Goal: Find specific page/section: Find specific page/section

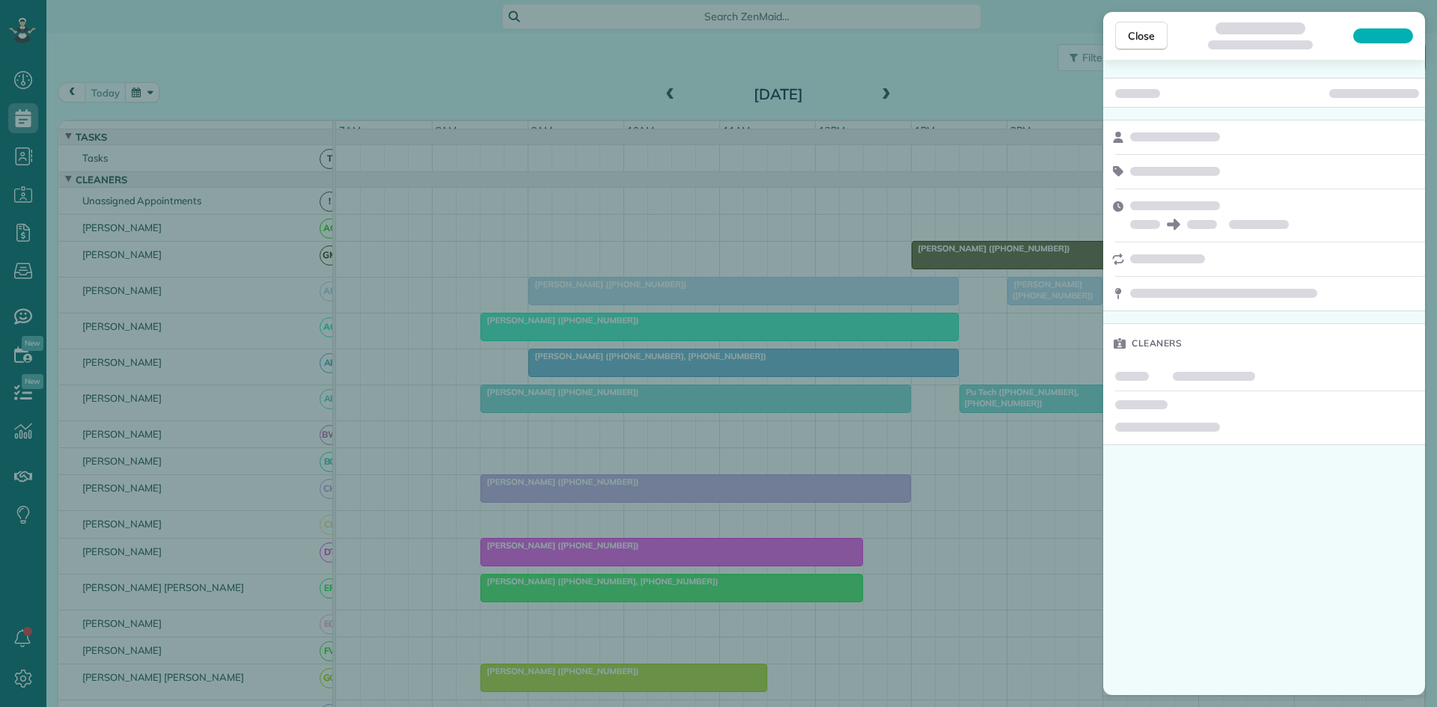
scroll to position [7, 7]
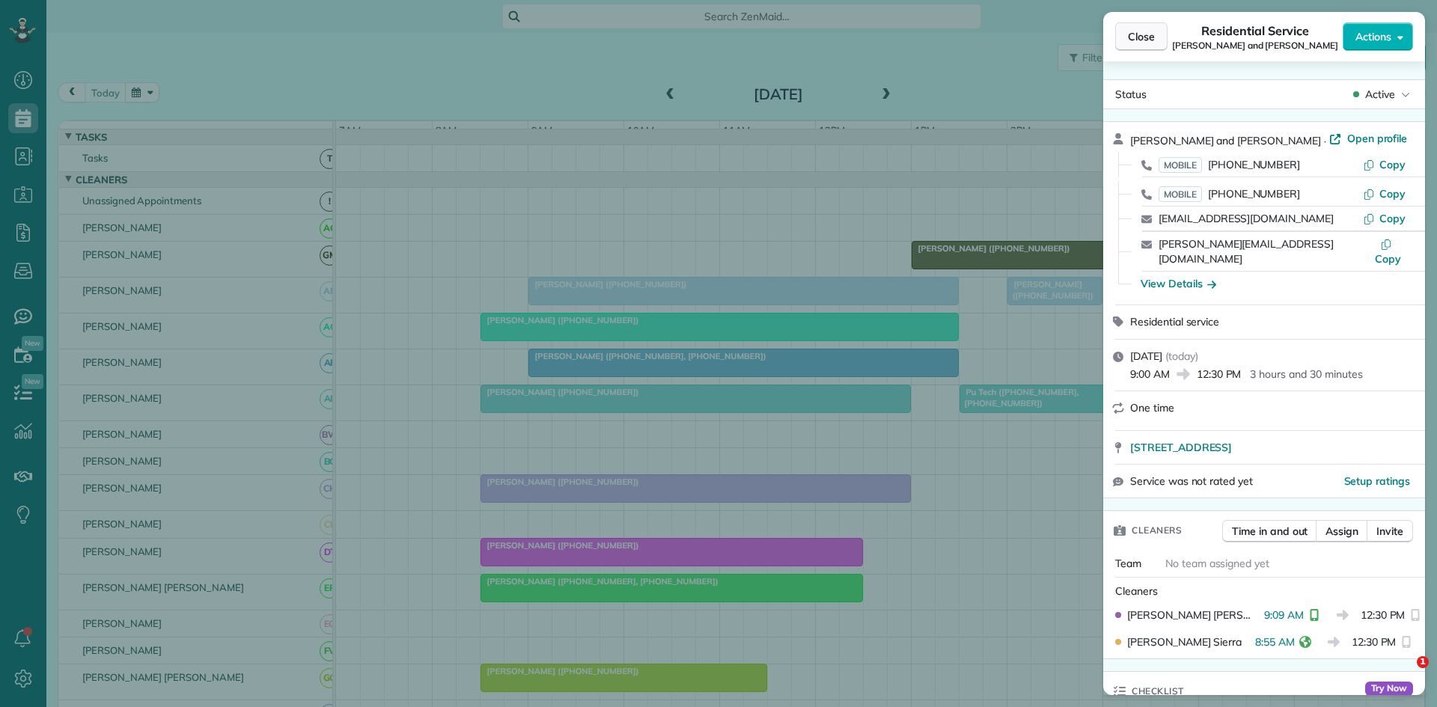
click at [1144, 31] on span "Close" at bounding box center [1141, 36] width 27 height 15
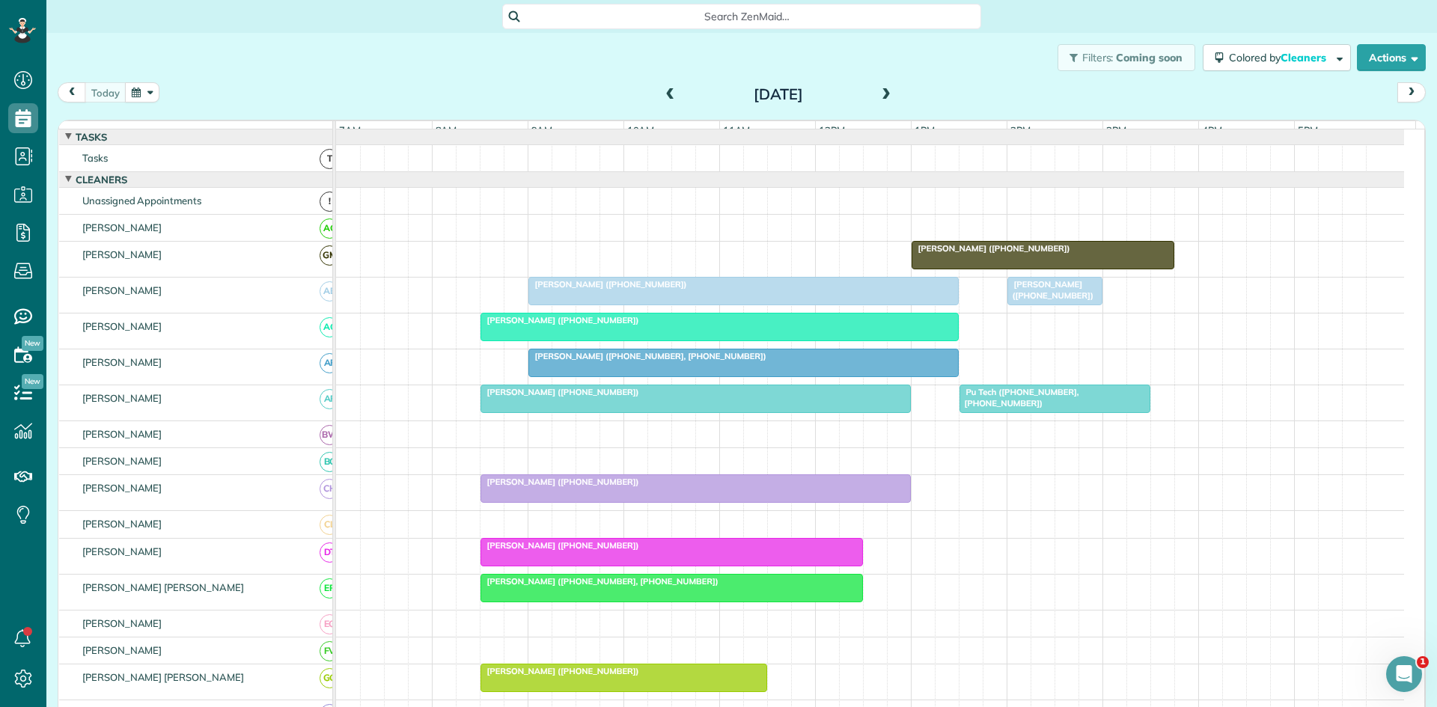
click at [594, 290] on span "[PERSON_NAME] ([PHONE_NUMBER])" at bounding box center [608, 284] width 160 height 10
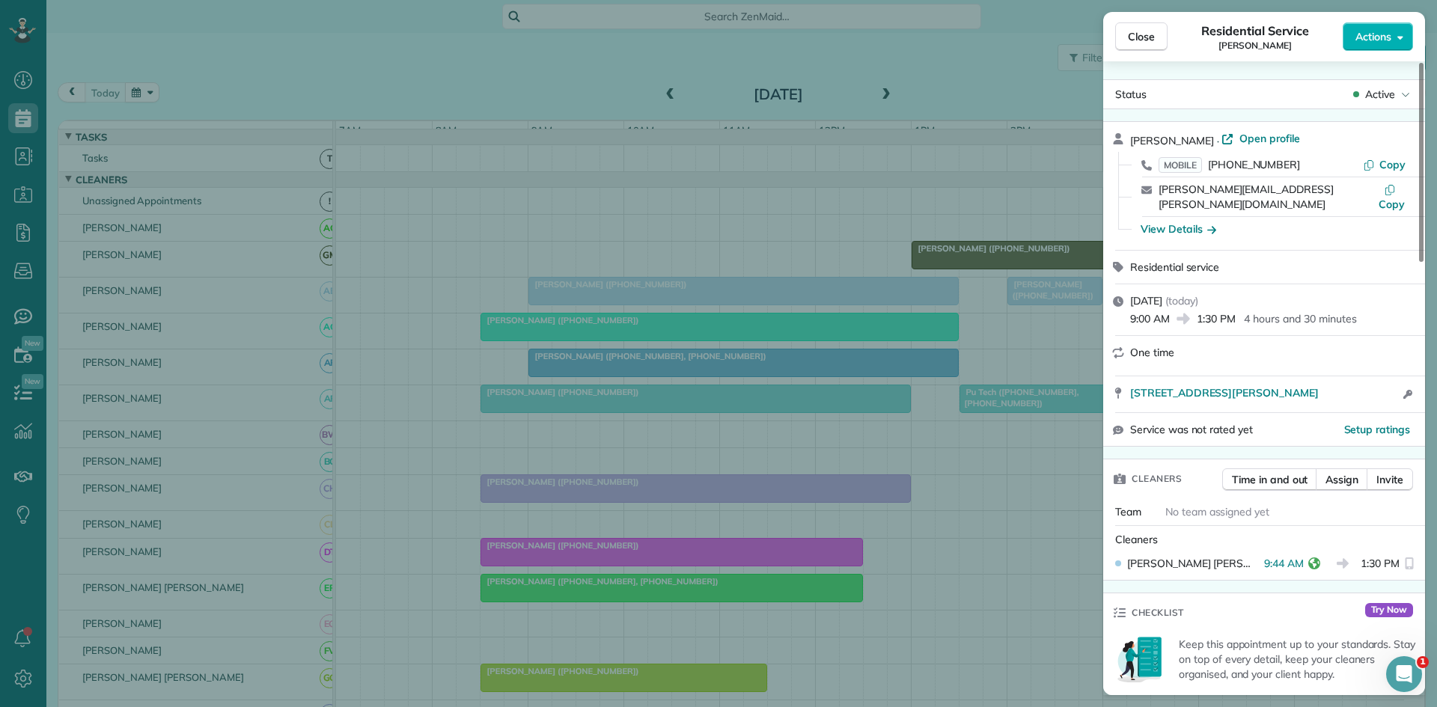
click at [673, 361] on div "Close Residential Service [PERSON_NAME] Actions Status Active [PERSON_NAME] · O…" at bounding box center [718, 353] width 1437 height 707
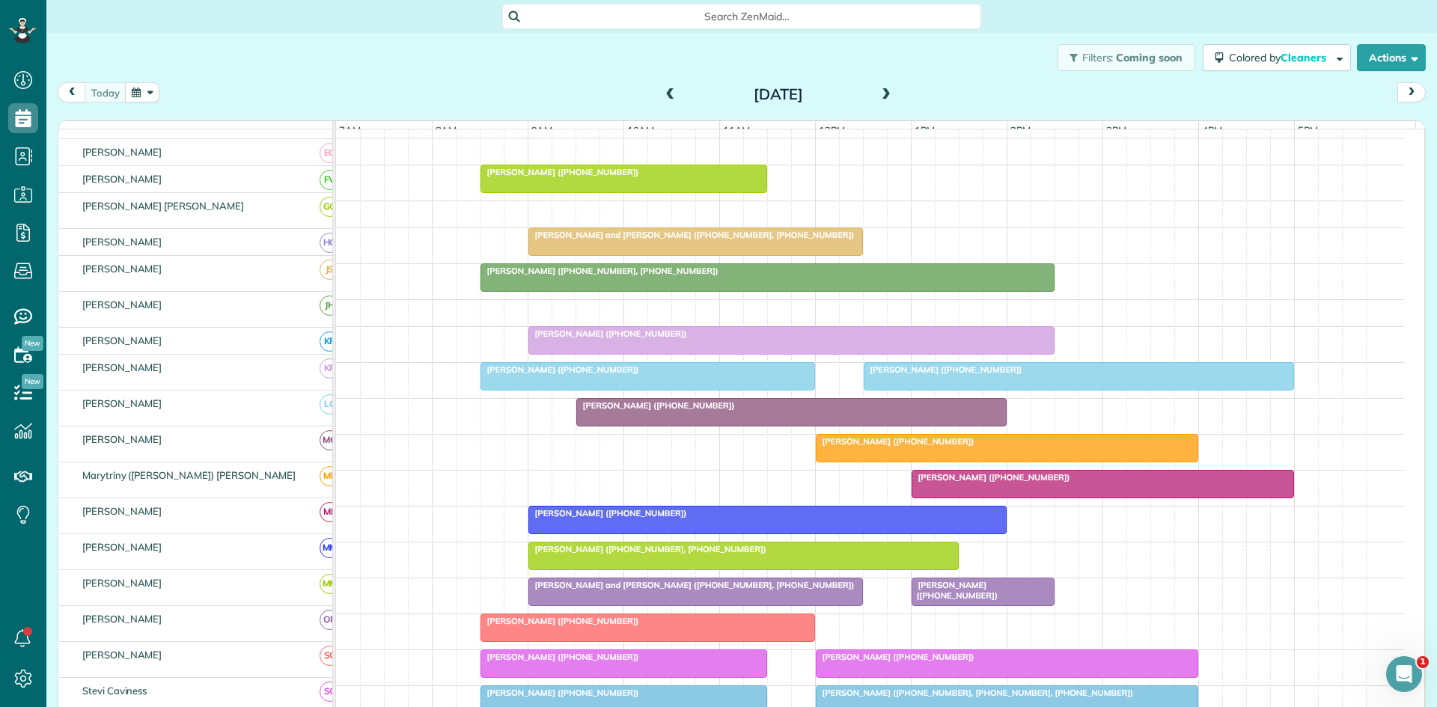
scroll to position [499, 0]
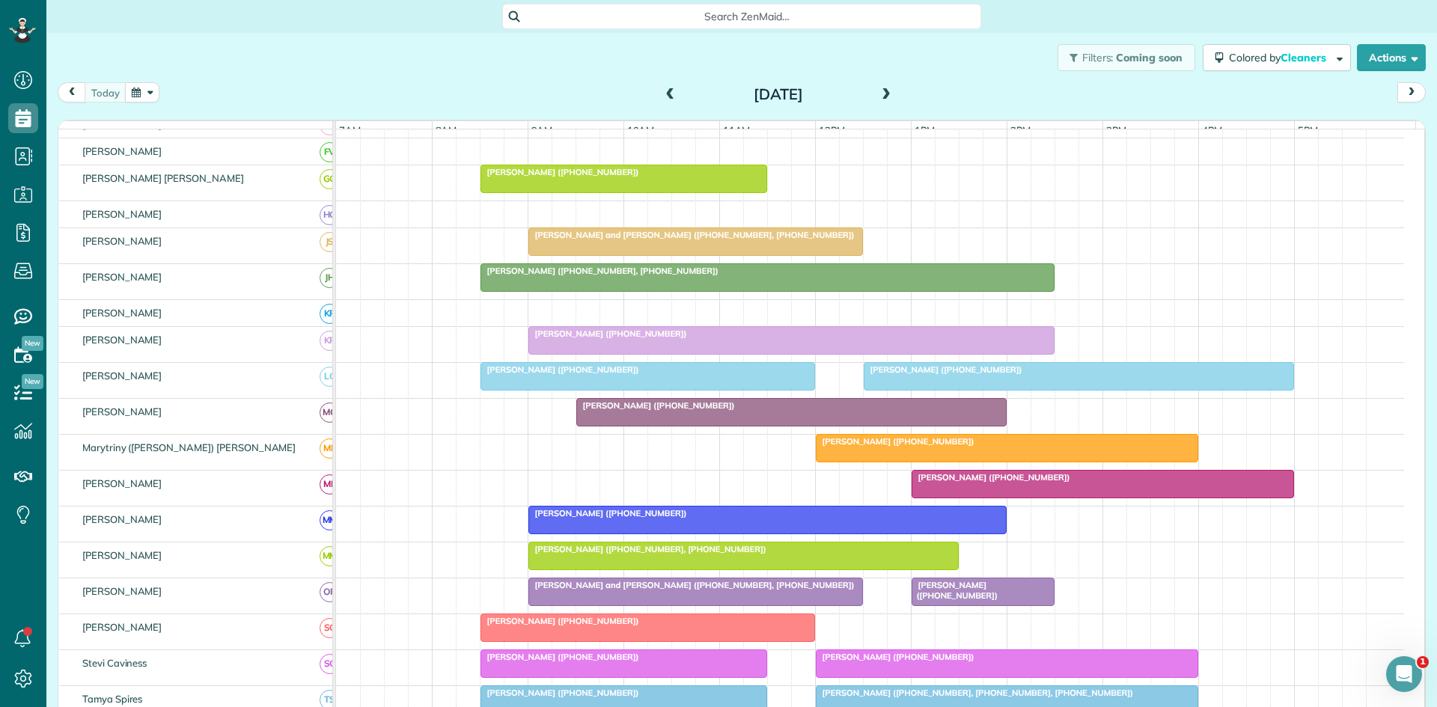
click at [854, 447] on span "[PERSON_NAME] ([PHONE_NUMBER])" at bounding box center [895, 441] width 160 height 10
